Goal: Check status: Check status

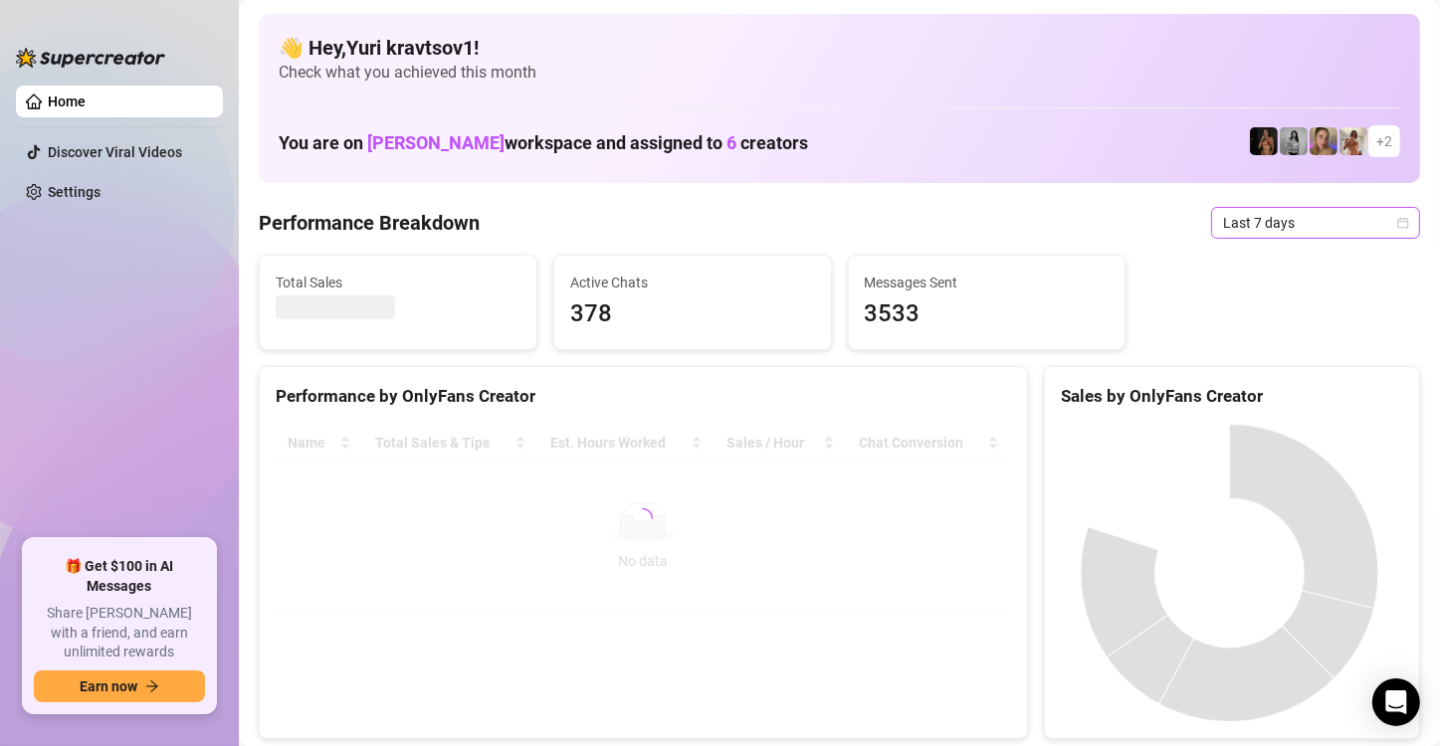
click at [1365, 227] on span "Last 7 days" at bounding box center [1315, 223] width 185 height 30
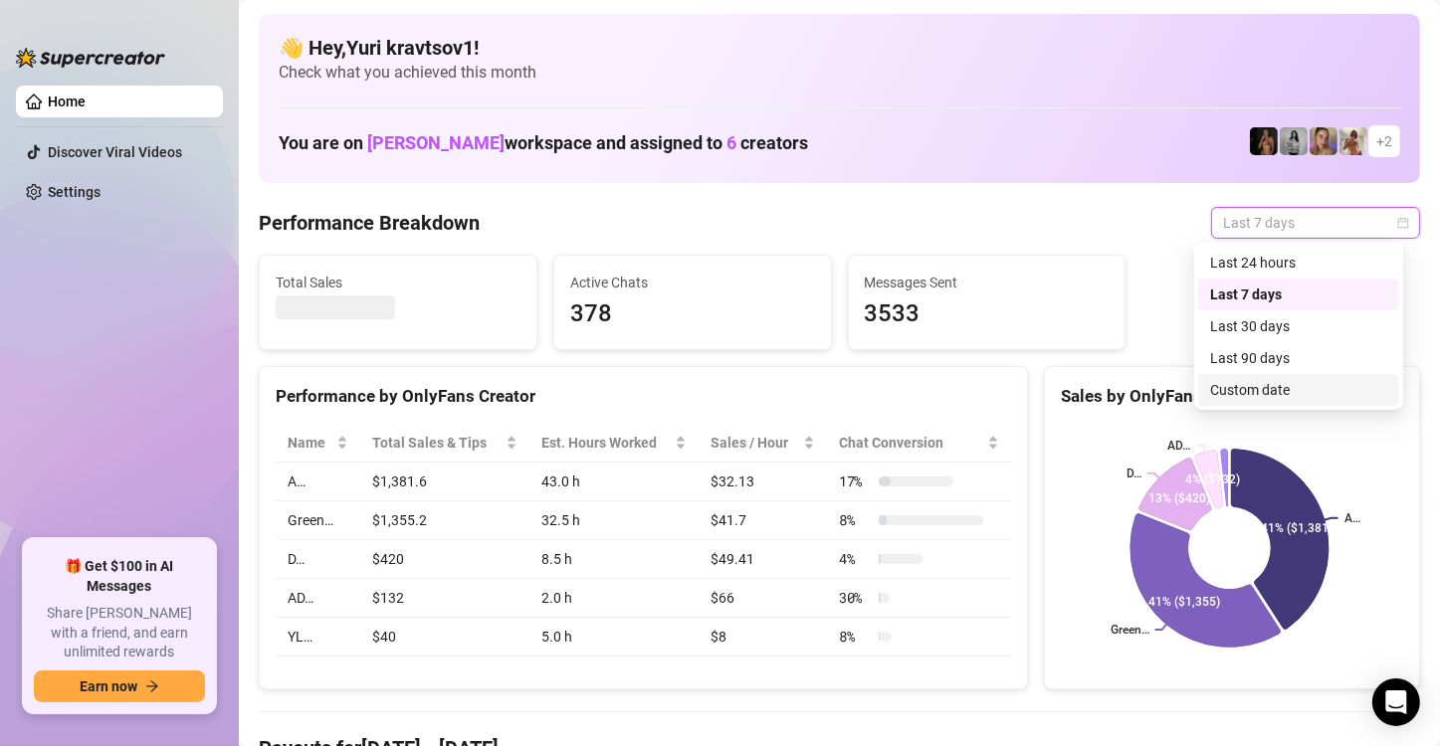
click at [1284, 384] on div "Custom date" at bounding box center [1298, 390] width 177 height 22
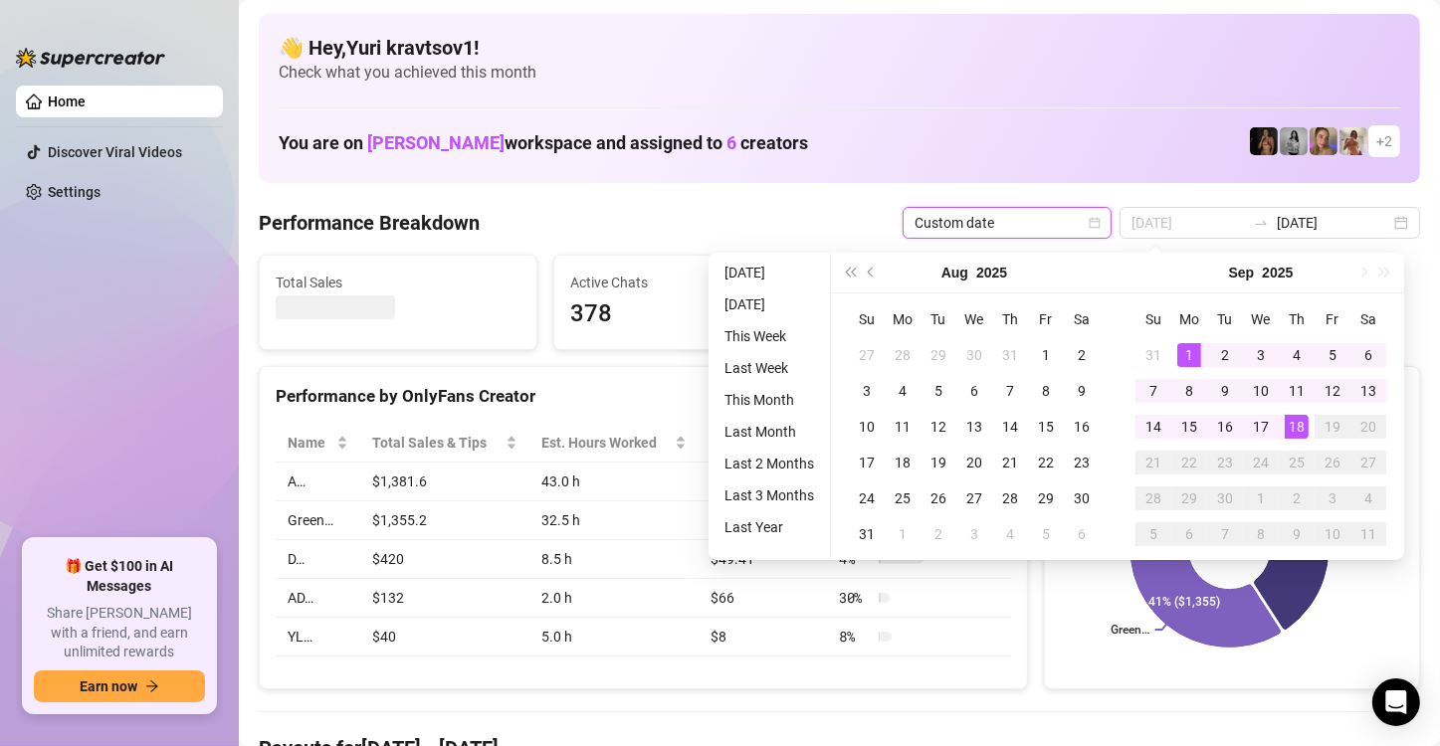
type input "2025-09-01"
click at [1192, 354] on div "1" at bounding box center [1189, 355] width 24 height 24
type input "[DATE]"
click at [1291, 418] on div "18" at bounding box center [1297, 427] width 24 height 24
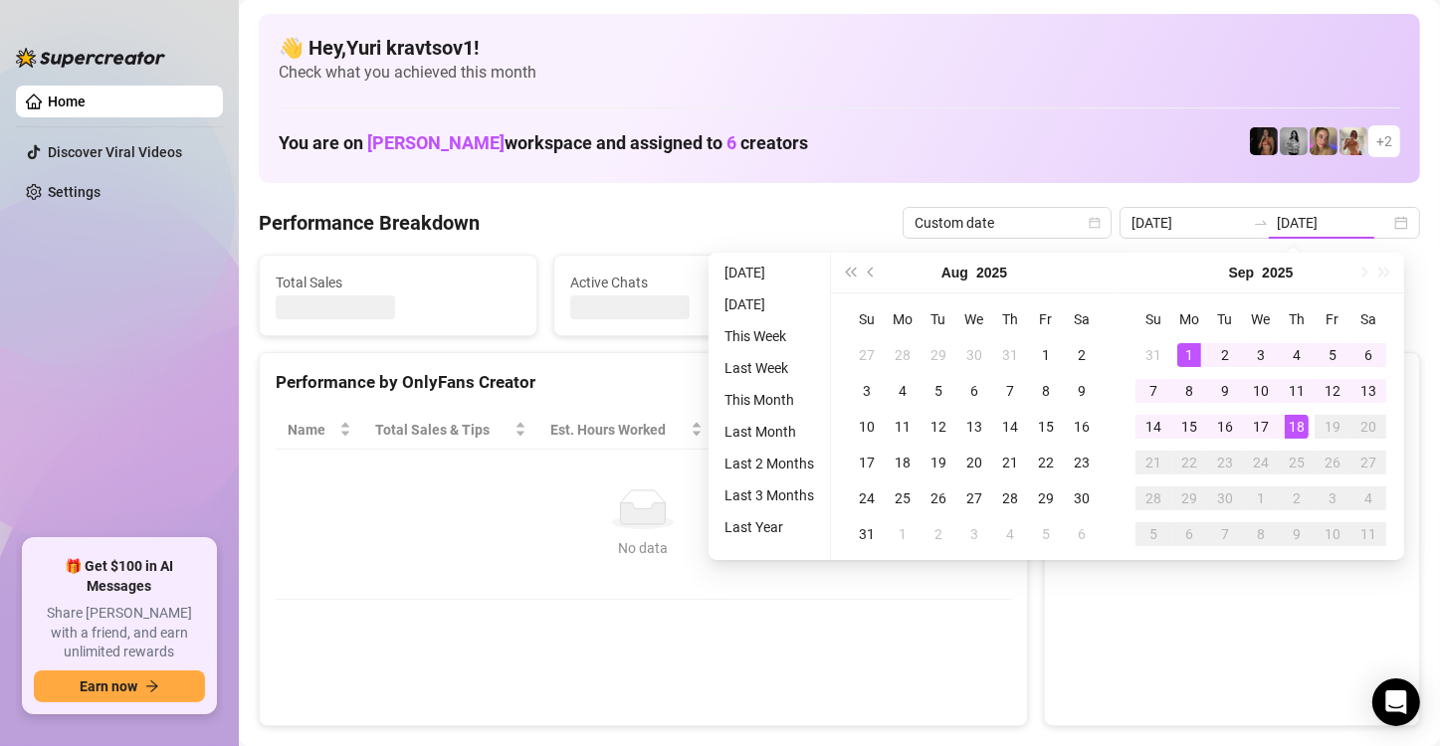
type input "2025-09-01"
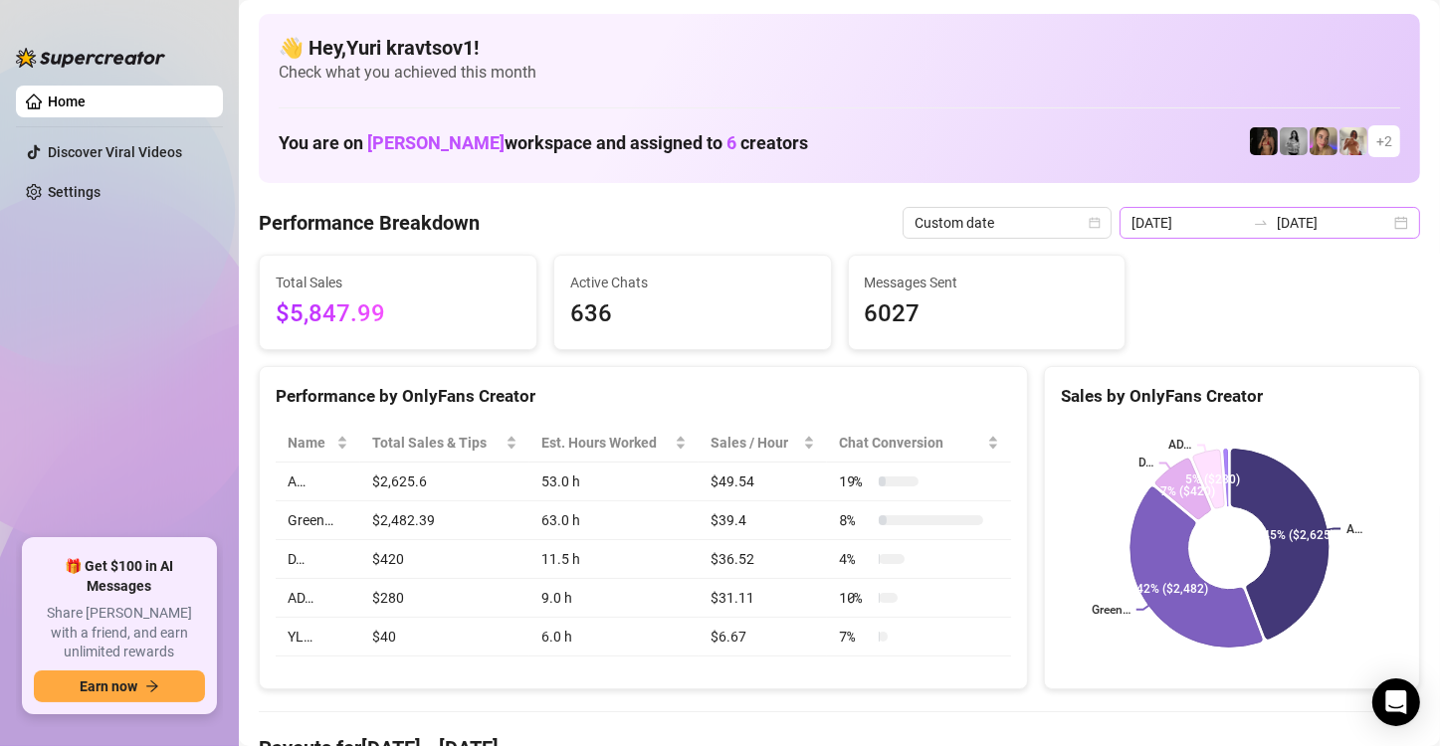
click at [1376, 227] on div "2025-09-01 2025-09-18" at bounding box center [1269, 223] width 300 height 32
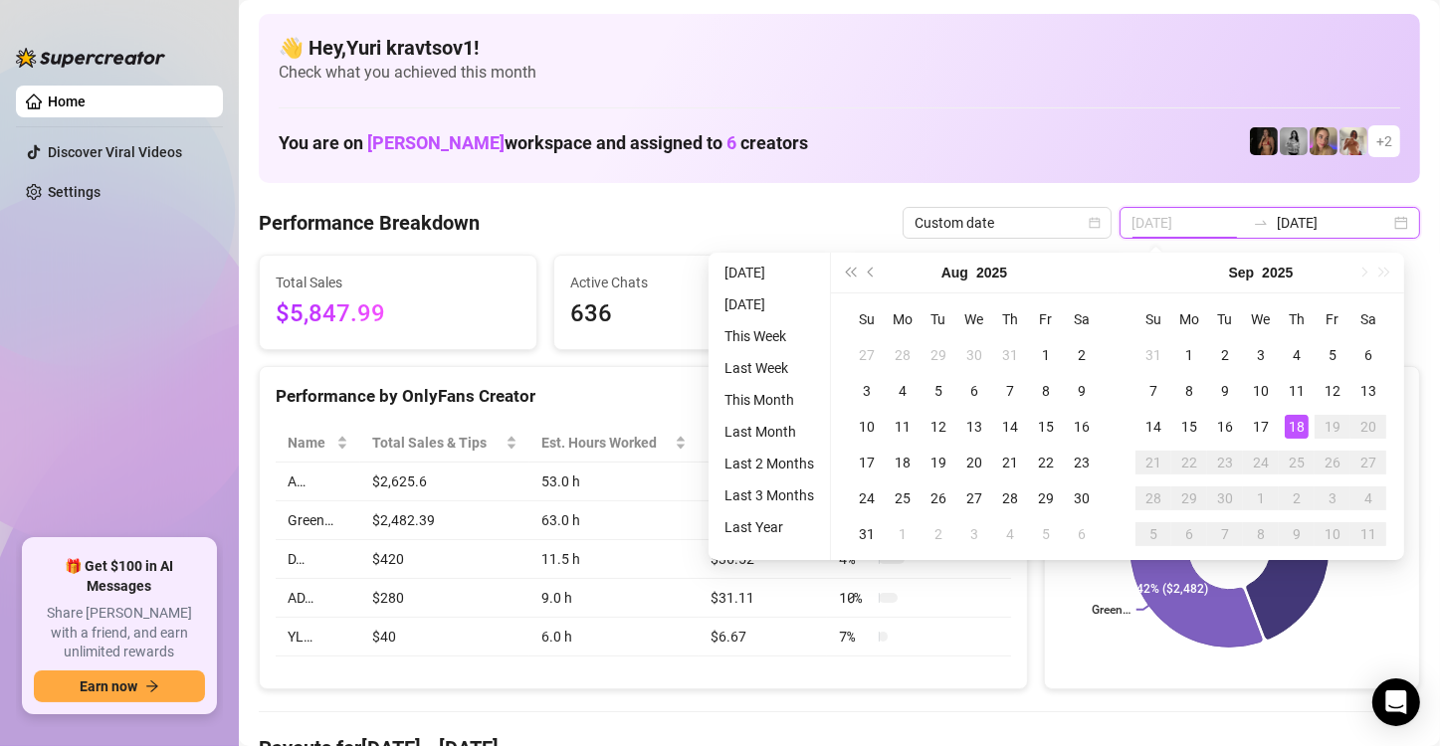
type input "[DATE]"
click at [1301, 430] on div "18" at bounding box center [1297, 427] width 24 height 24
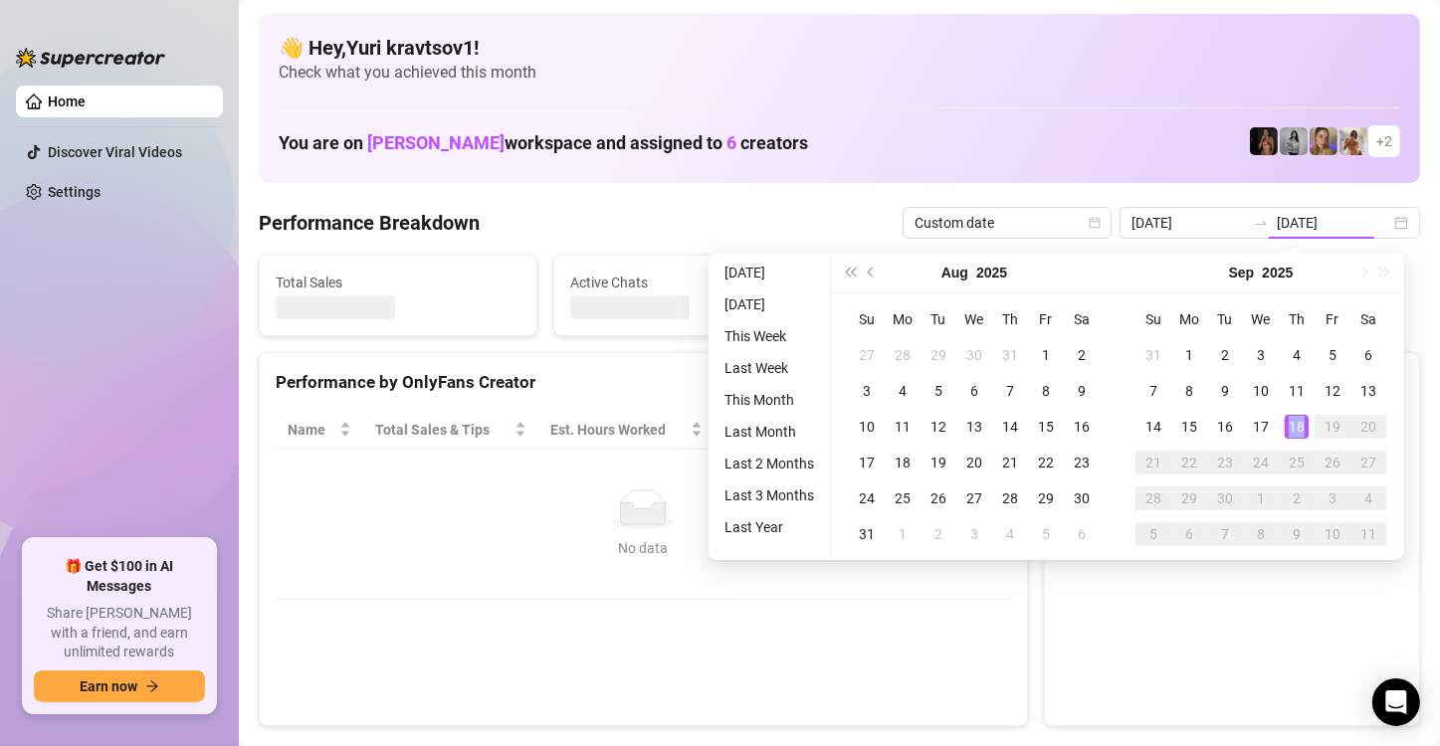
type input "[DATE]"
